Goal: Task Accomplishment & Management: Manage account settings

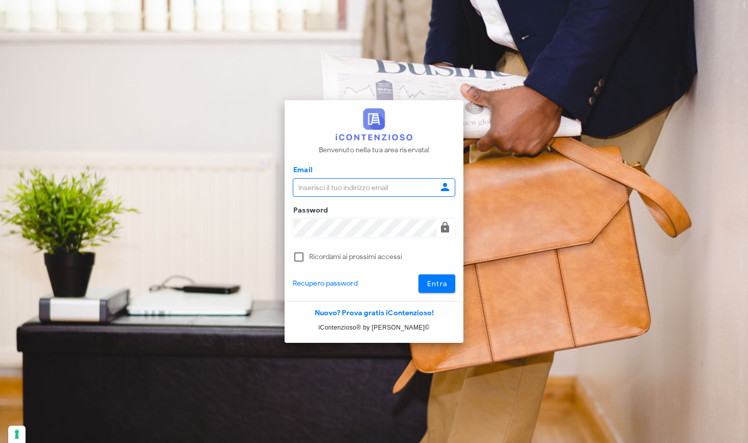
type input "[EMAIL_ADDRESS][DOMAIN_NAME]"
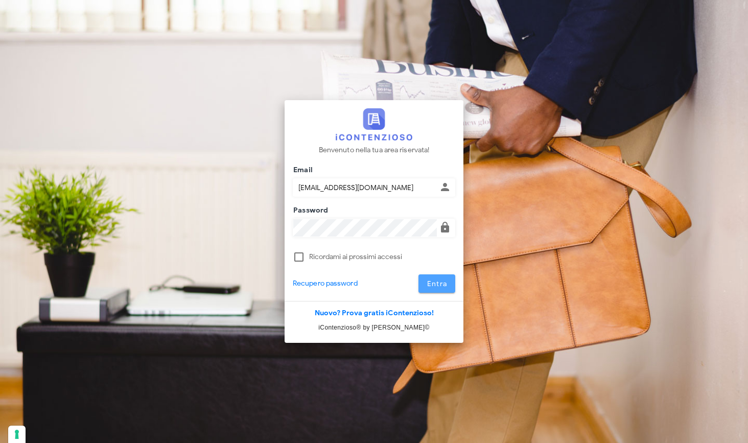
click at [446, 284] on span "Entra" at bounding box center [437, 284] width 21 height 9
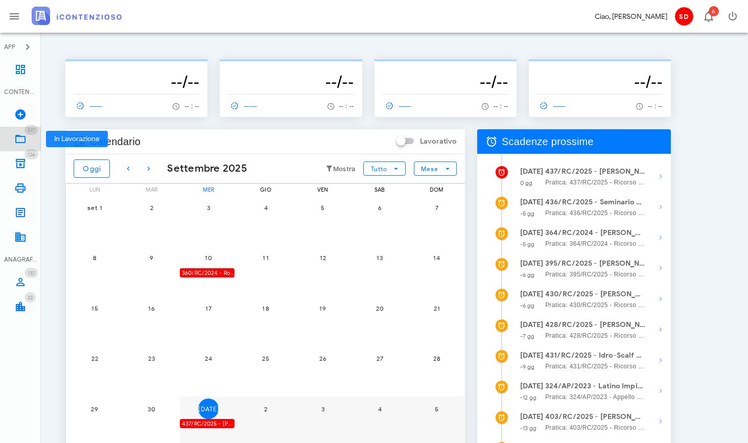
click at [22, 140] on icon at bounding box center [20, 139] width 12 height 12
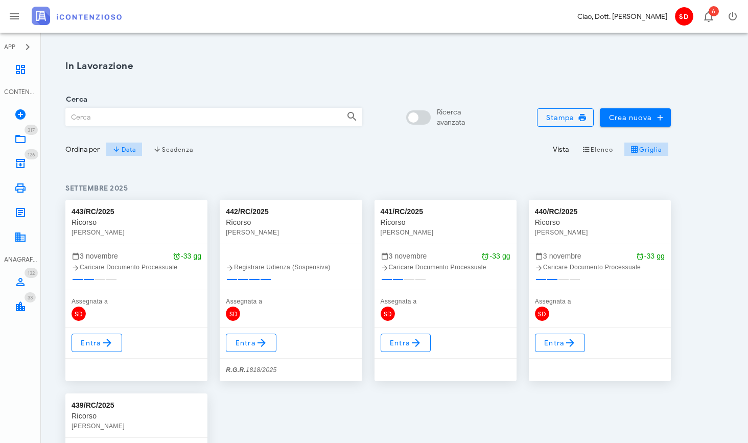
click at [75, 114] on input "Cerca" at bounding box center [202, 116] width 272 height 17
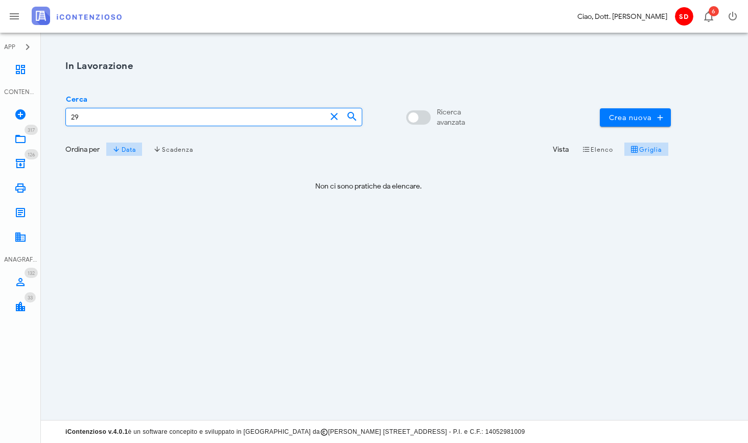
type input "2"
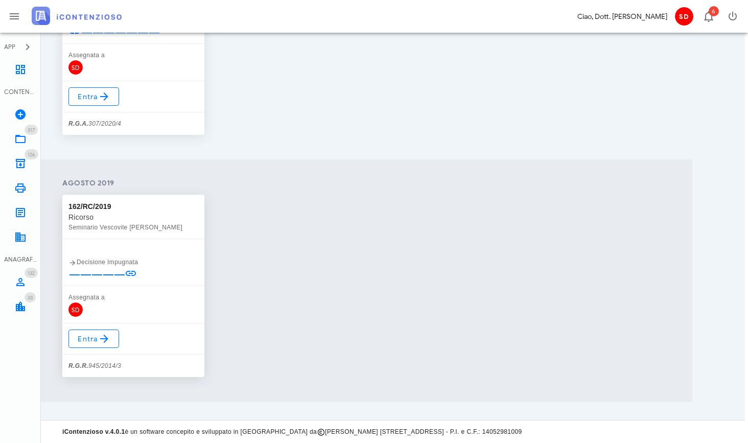
scroll to position [3632, 3]
type input "seminario"
click at [92, 343] on span "Entra" at bounding box center [93, 339] width 33 height 12
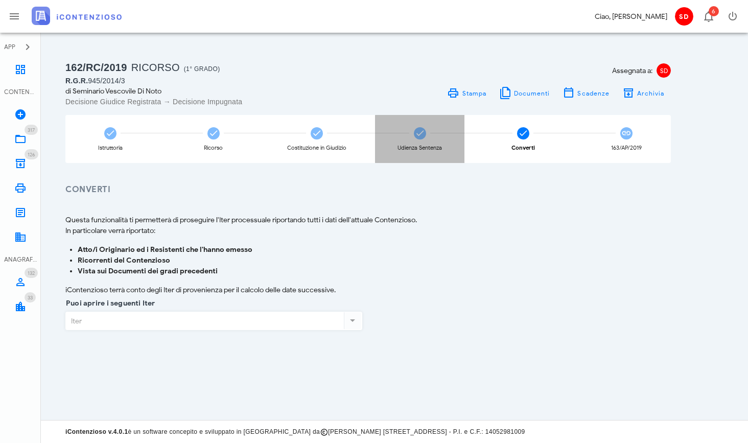
click at [419, 134] on icon at bounding box center [420, 133] width 10 height 10
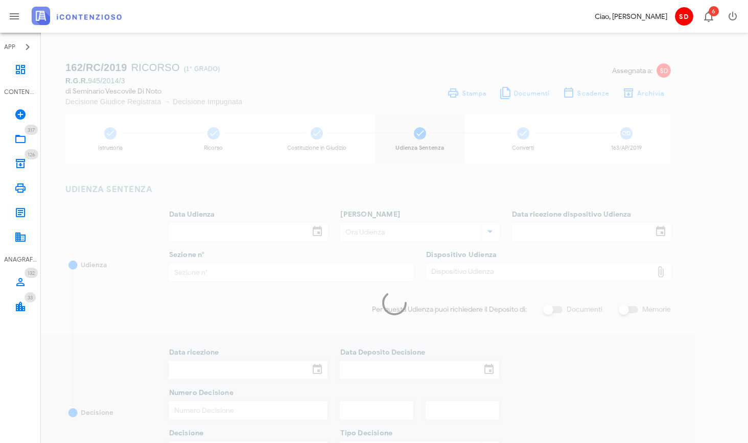
type input "[DATE]"
type input "09:00"
type input "[DATE]"
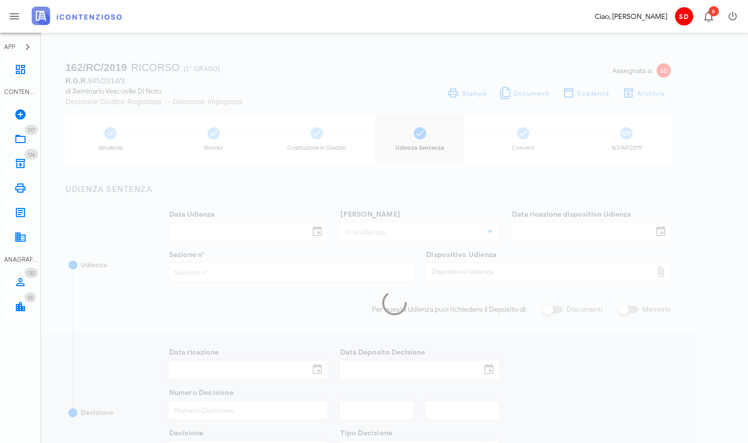
type input "1902"
type input "2019"
type input "3"
type input "Sentenza"
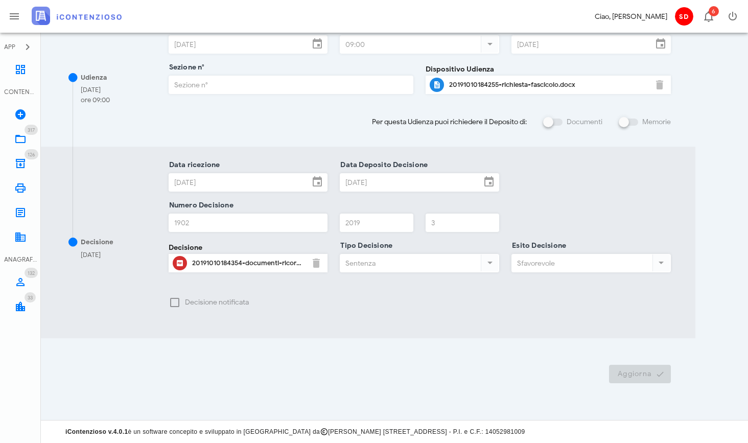
scroll to position [187, 0]
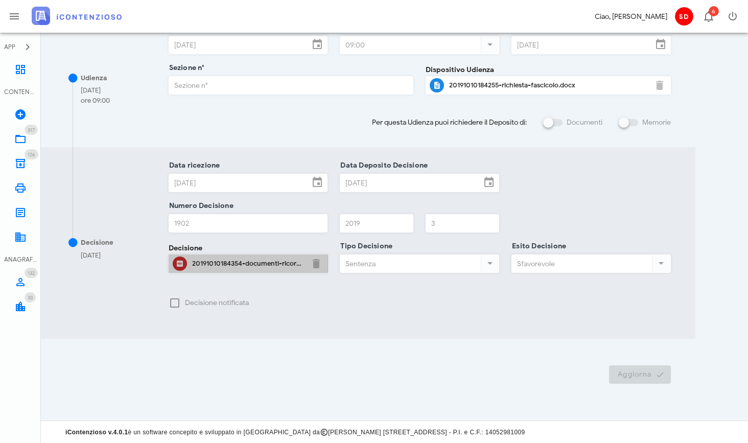
click at [225, 261] on div "20191010184354-documenti-ricorso-in-appello.pdf" at bounding box center [248, 264] width 112 height 8
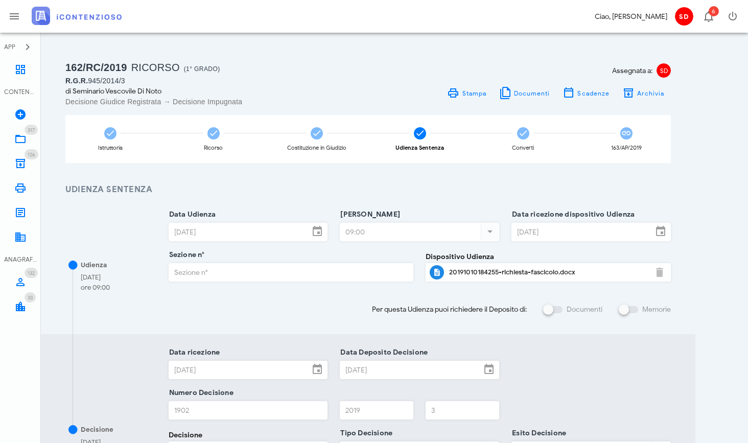
scroll to position [0, 0]
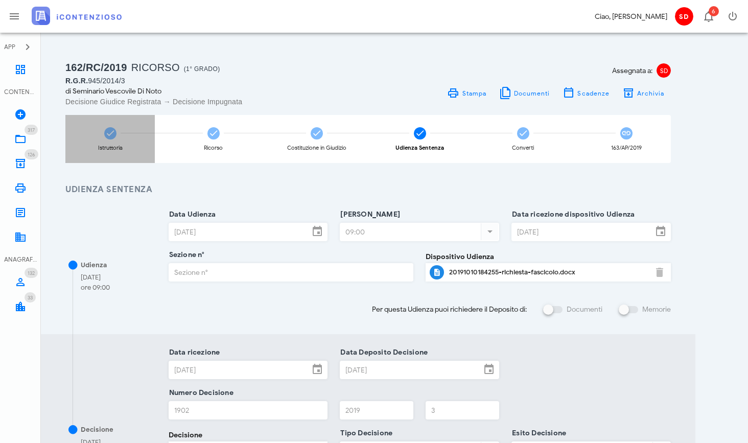
click at [114, 132] on icon at bounding box center [110, 133] width 10 height 10
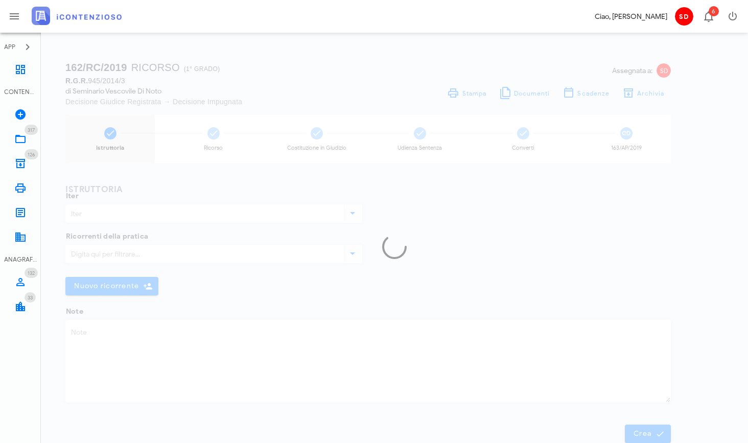
type input "Ricorso"
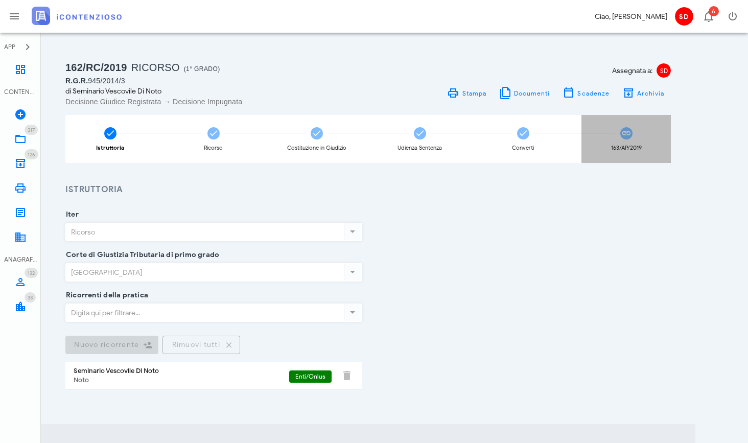
click at [630, 131] on icon at bounding box center [626, 133] width 10 height 10
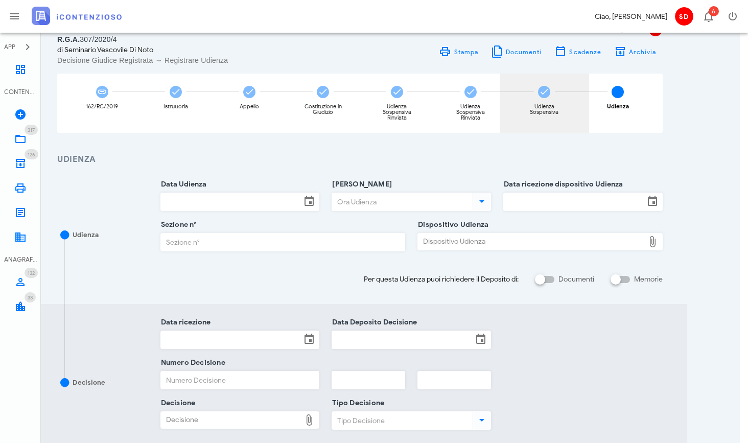
scroll to position [41, 10]
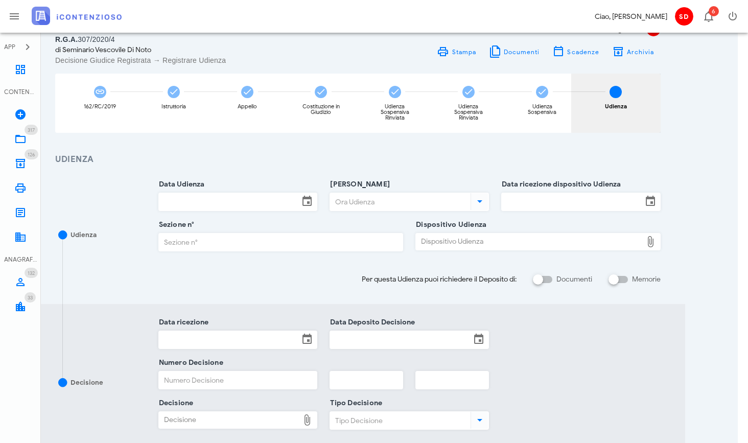
click at [612, 94] on span "8" at bounding box center [616, 92] width 12 height 12
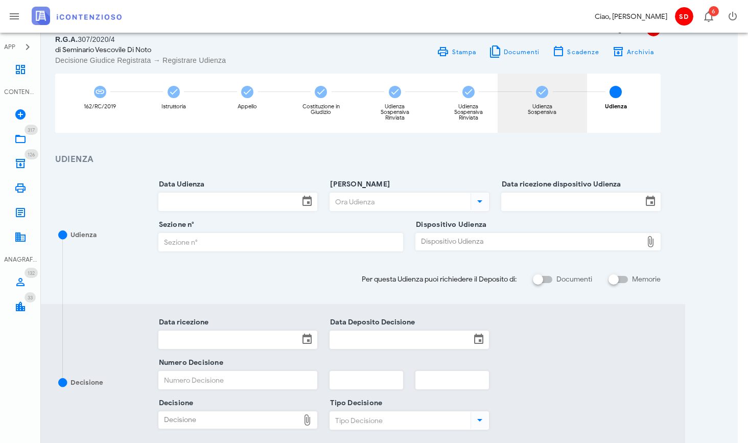
click at [543, 90] on icon at bounding box center [542, 92] width 10 height 10
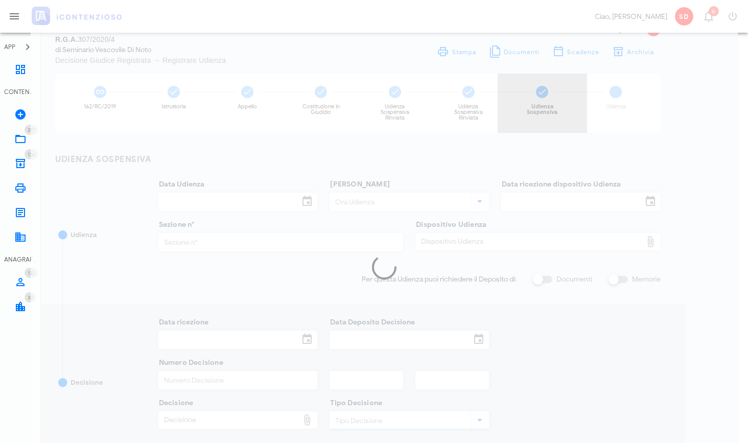
type input "[DATE]"
type input "09:30"
type input "[DATE]"
type input "4"
type input "[DATE]"
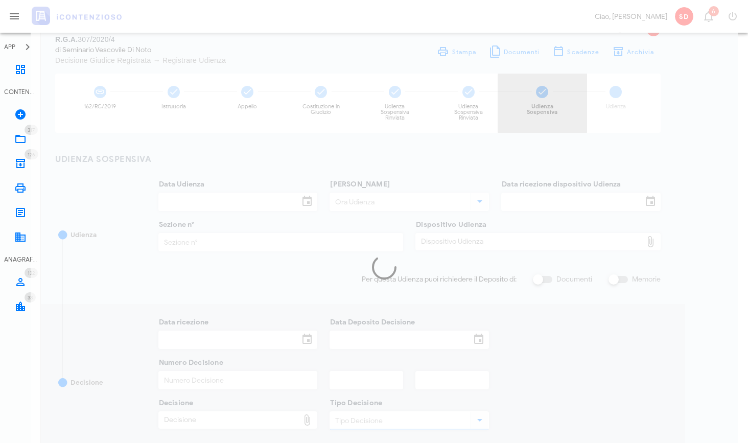
type input "[DATE]"
type input "2318"
type input "2020"
type input "4"
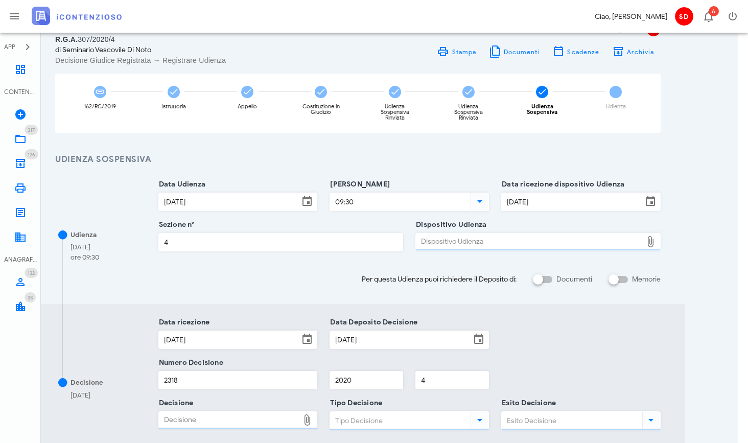
type input "Non accettata"
type input "Ordinanza di sospensione"
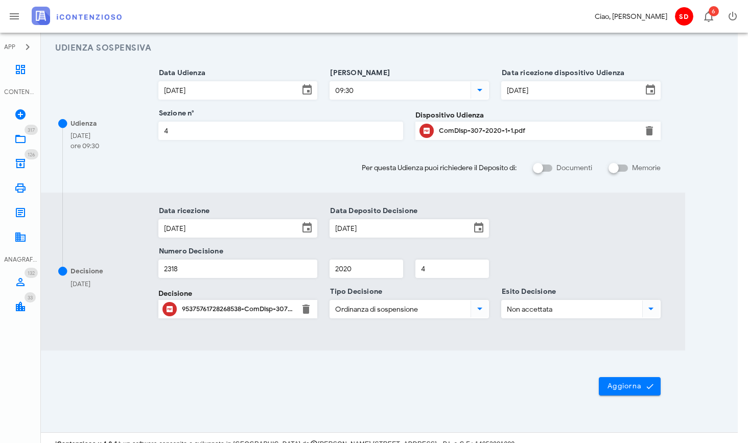
scroll to position [155, 10]
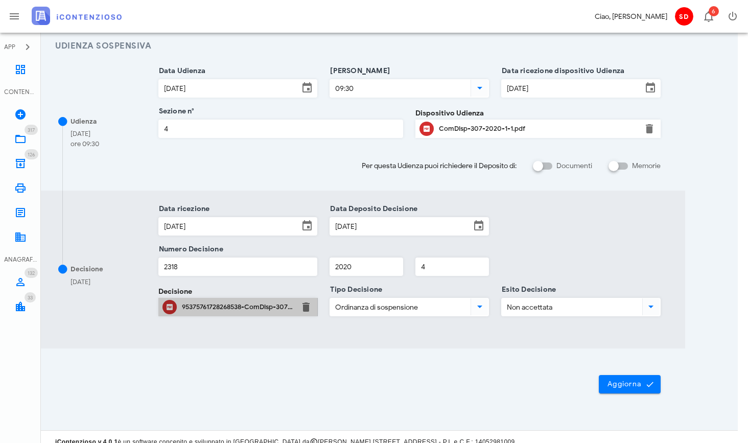
click at [205, 305] on div "95375761728268538-ComDisp-307-2020.pdf" at bounding box center [238, 307] width 112 height 8
